Goal: Check status: Check status

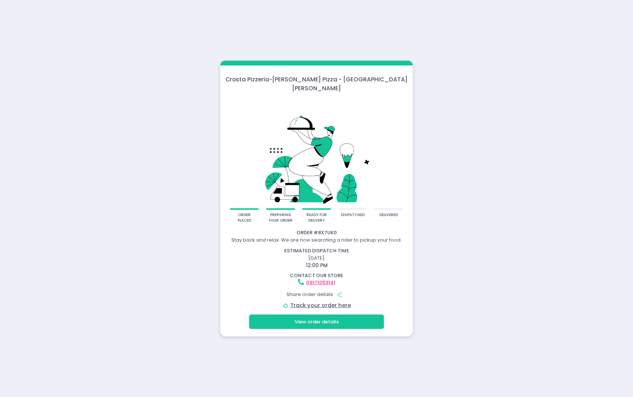
click at [285, 315] on button "View order details" at bounding box center [316, 322] width 135 height 14
click at [305, 306] on div "Order # 8X7UK0 We are currenty booking delivery for this order. estimated dispa…" at bounding box center [316, 268] width 192 height 85
click at [307, 302] on link "Track your order here" at bounding box center [320, 305] width 61 height 7
click at [301, 317] on button "View order details" at bounding box center [316, 322] width 135 height 14
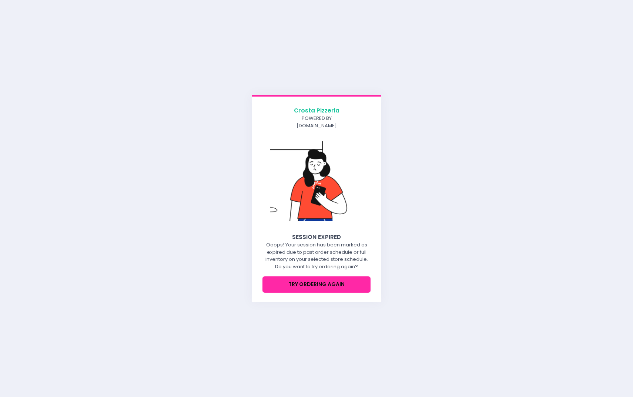
click at [303, 279] on button "try ordering again" at bounding box center [316, 284] width 108 height 17
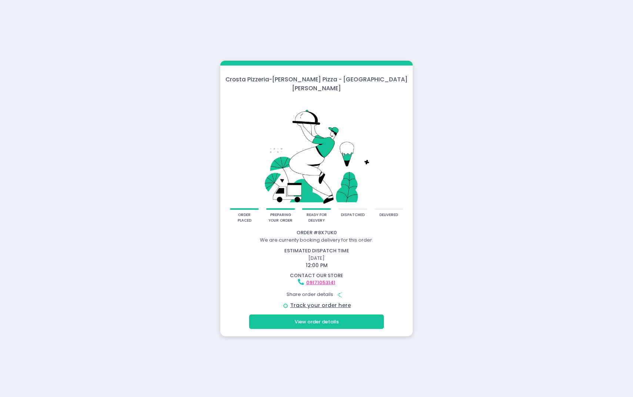
click at [302, 317] on button "View order details" at bounding box center [316, 322] width 135 height 14
